Goal: Information Seeking & Learning: Learn about a topic

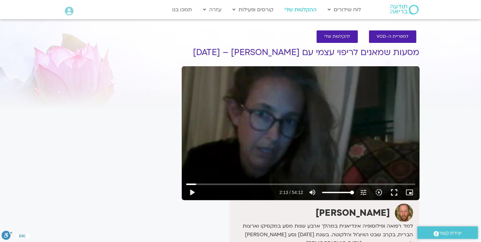
click at [300, 9] on link "ההקלטות שלי" at bounding box center [301, 10] width 38 height 12
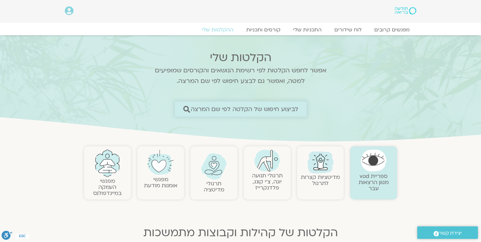
click at [257, 109] on span "לביצוע חיפוש של הקלטה לפי שם המרצה" at bounding box center [245, 109] width 108 height 7
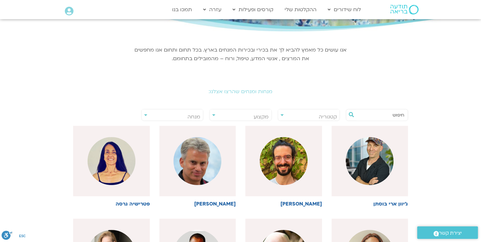
scroll to position [77, 0]
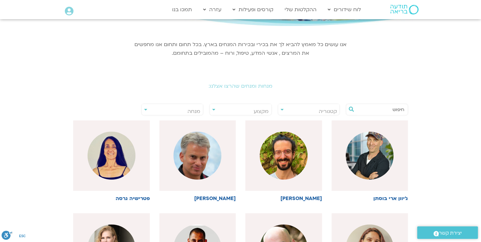
click at [377, 110] on input "text" at bounding box center [380, 109] width 49 height 11
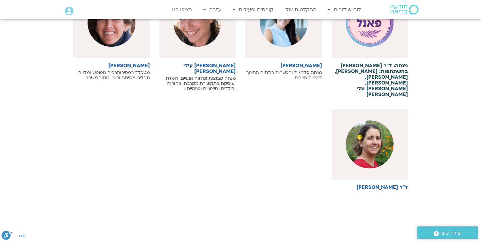
scroll to position [230, 0]
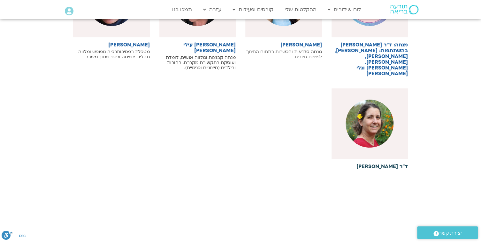
type input "נועה"
click at [384, 163] on h6 "ד"ר [PERSON_NAME]" at bounding box center [370, 166] width 77 height 6
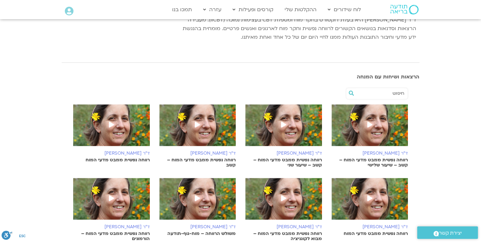
scroll to position [128, 0]
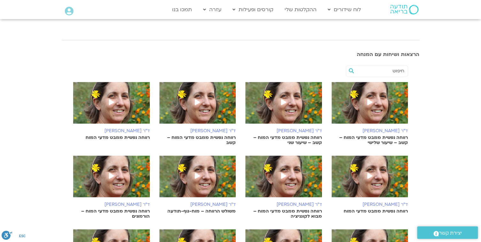
click at [379, 139] on p "רווחה נפשית ממבט מדעי המוח – קשב – שיעור שלישי" at bounding box center [370, 140] width 77 height 10
